Goal: Information Seeking & Learning: Understand process/instructions

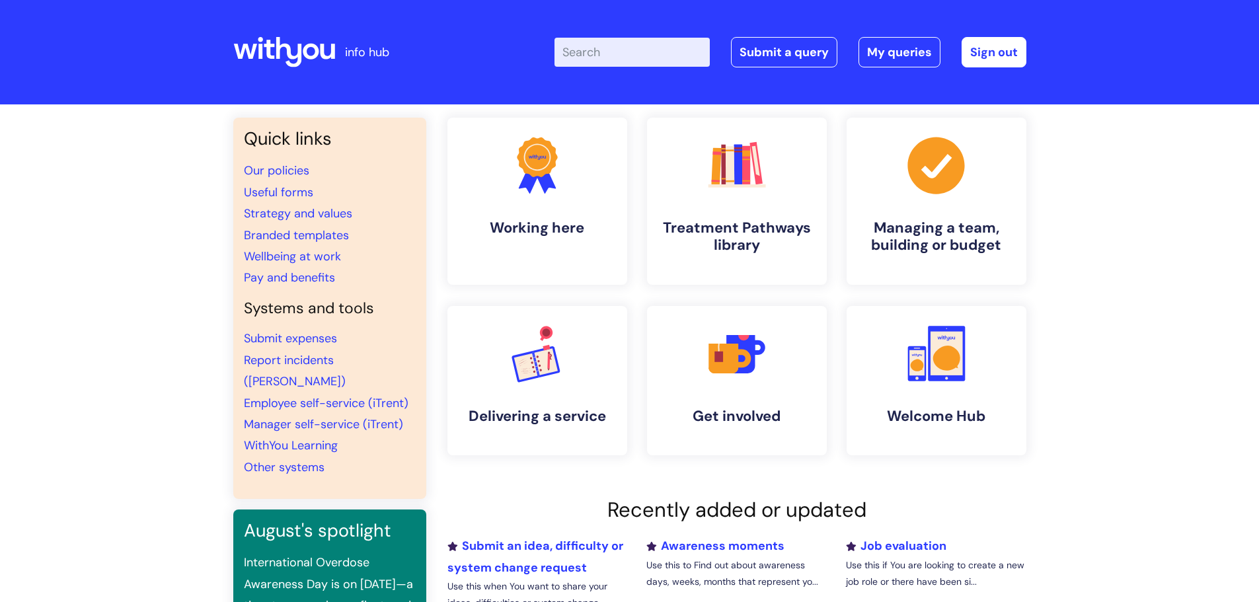
click at [627, 52] on input "Enter your search term here..." at bounding box center [632, 52] width 155 height 29
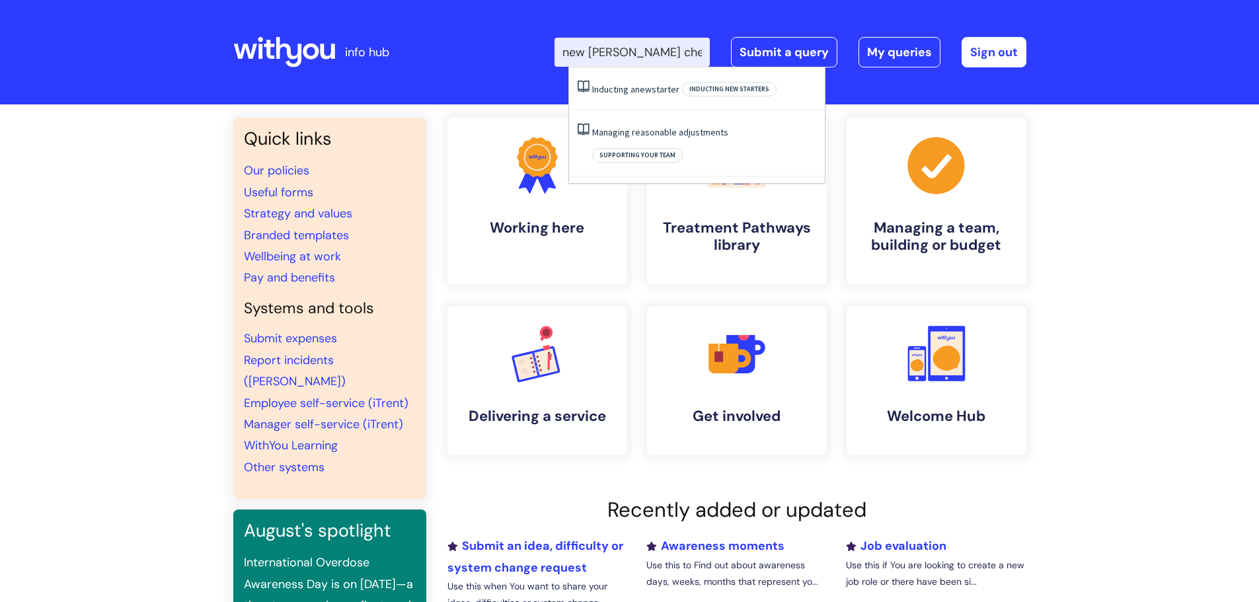
type input "new [PERSON_NAME] checklist"
click button "Search" at bounding box center [0, 0] width 0 height 0
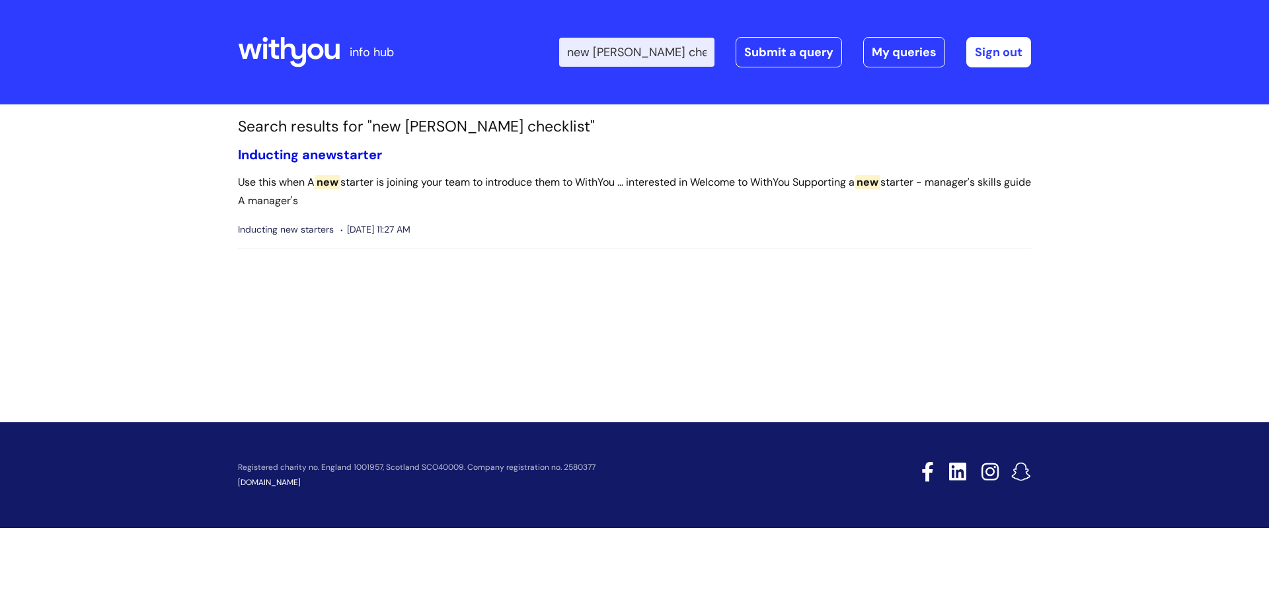
click at [299, 159] on link "Inducting a new starter" at bounding box center [310, 154] width 144 height 17
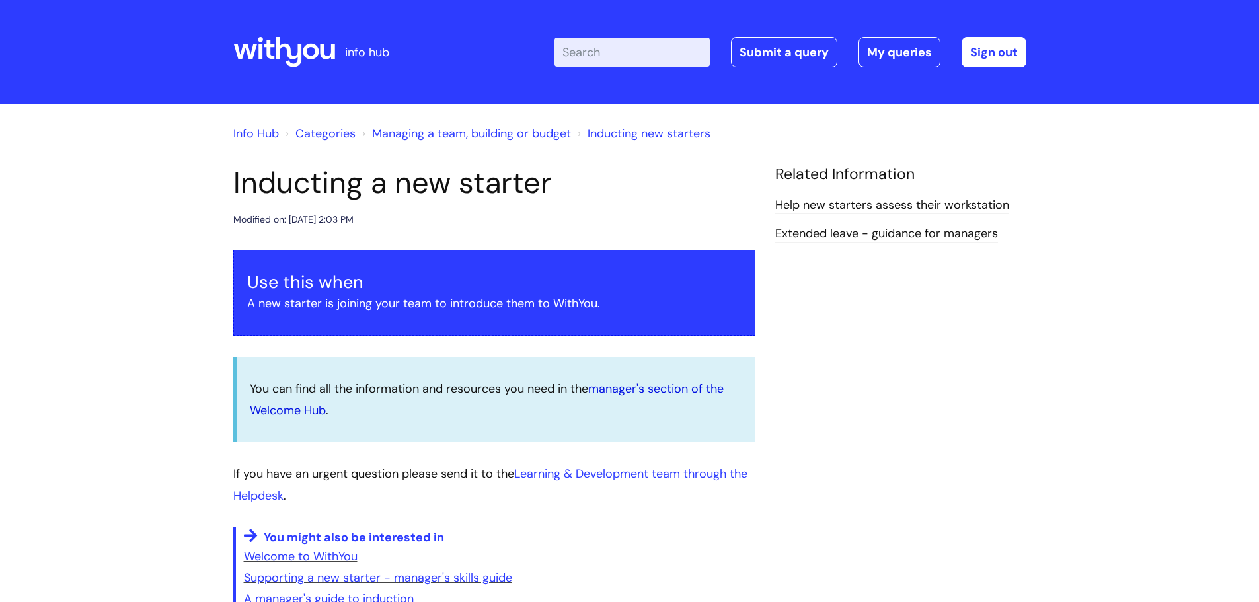
click at [621, 382] on link "manager's section of the Welcome Hub" at bounding box center [487, 399] width 474 height 37
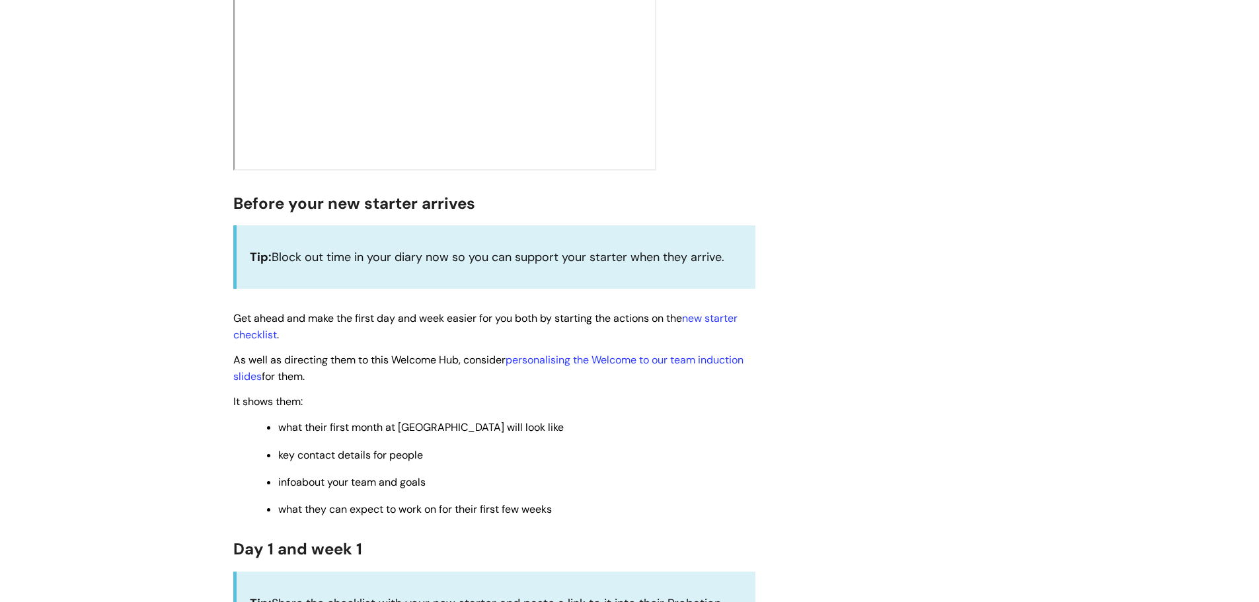
scroll to position [529, 0]
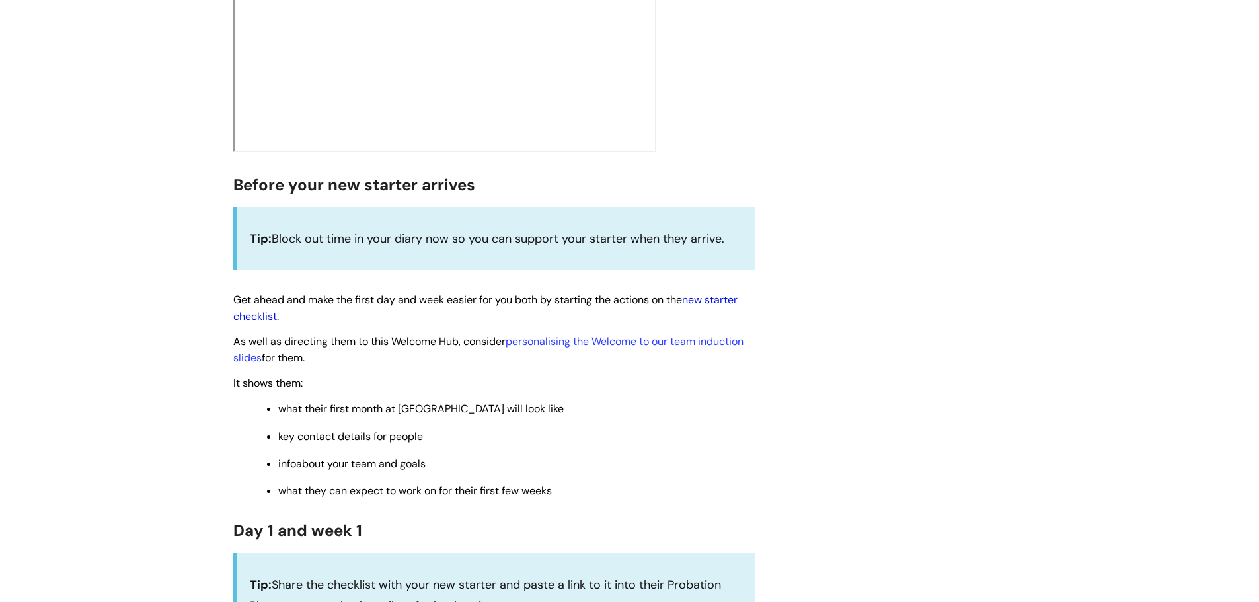
click at [707, 297] on link "new starter checklist" at bounding box center [485, 308] width 504 height 30
